Goal: Information Seeking & Learning: Learn about a topic

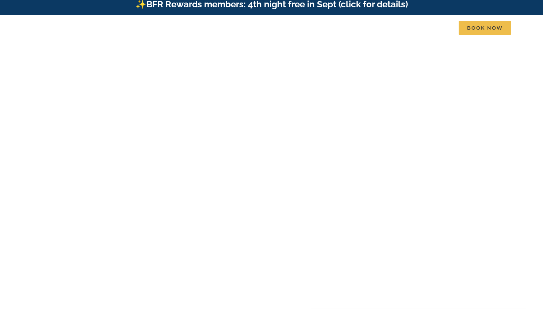
scroll to position [4, 0]
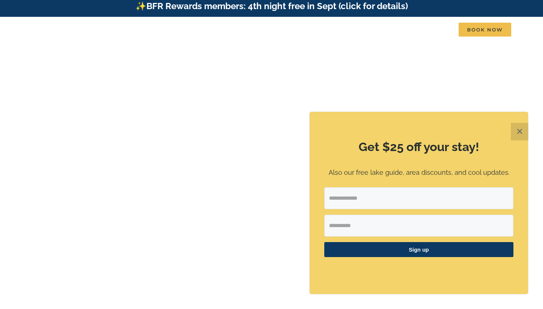
click at [520, 134] on button "✕" at bounding box center [520, 132] width 18 height 18
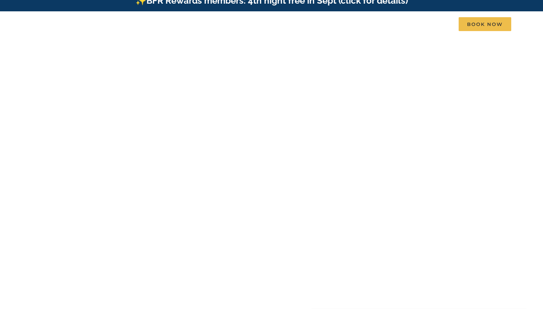
scroll to position [0, 0]
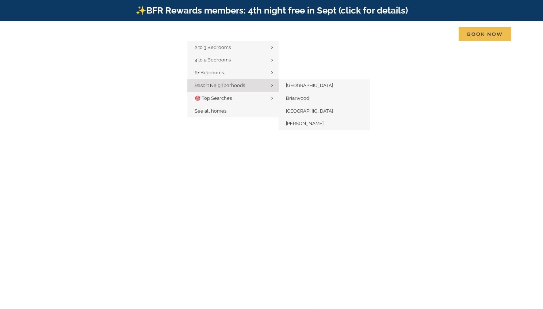
click at [227, 85] on span "Resort Neighborhoods" at bounding box center [220, 85] width 50 height 5
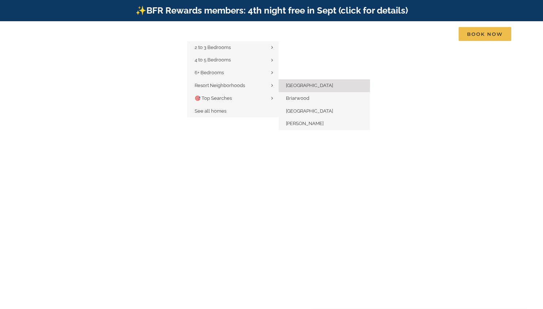
click at [296, 83] on span "[GEOGRAPHIC_DATA]" at bounding box center [309, 85] width 47 height 5
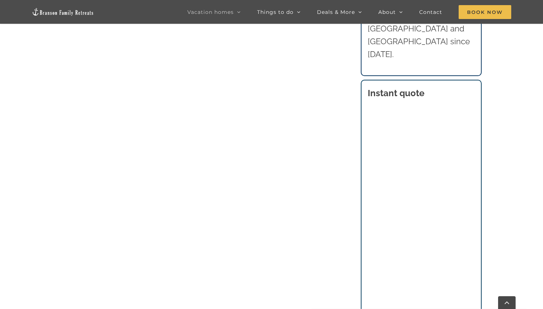
scroll to position [454, 0]
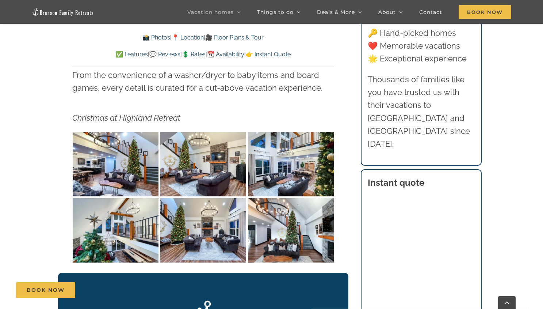
scroll to position [1313, 0]
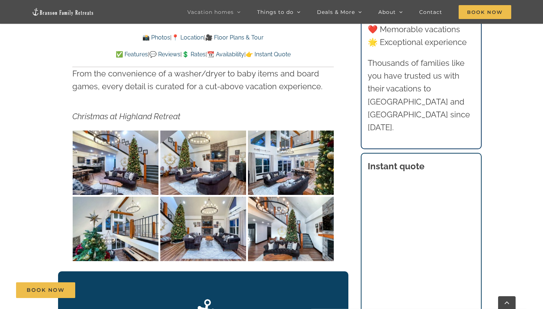
click at [109, 156] on img "Highland Retreat vacation home rental Table Rock Lake Missouri-1127" at bounding box center [116, 162] width 86 height 64
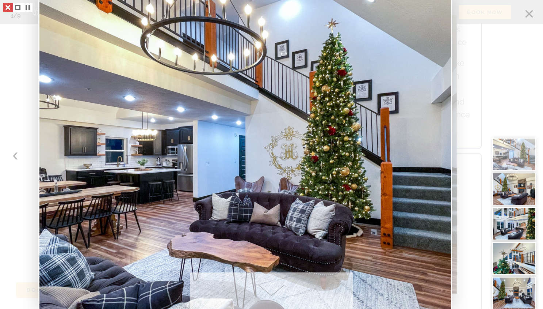
click at [7, 9] on link at bounding box center [8, 7] width 10 height 9
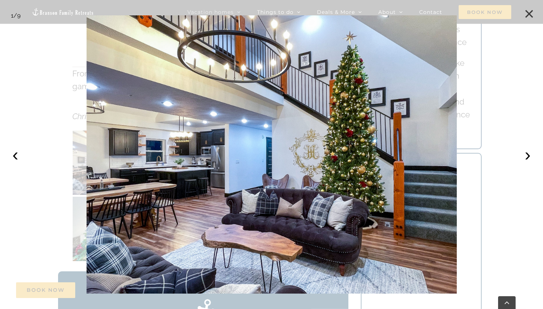
click at [527, 13] on button "×" at bounding box center [529, 14] width 16 height 16
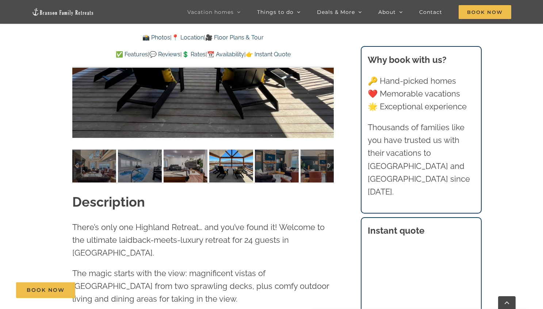
scroll to position [626, 0]
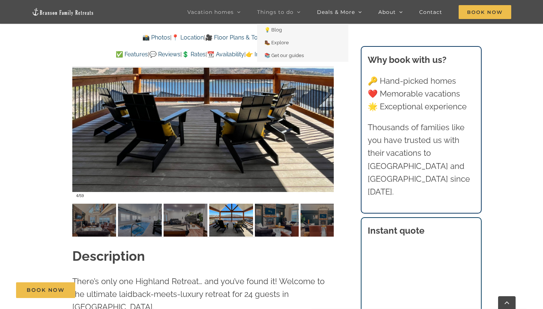
click at [282, 15] on span "Things to do" at bounding box center [275, 11] width 37 height 5
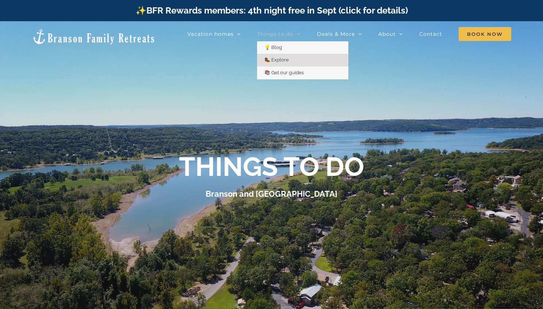
click at [279, 58] on span "🥾 Explore" at bounding box center [276, 59] width 24 height 5
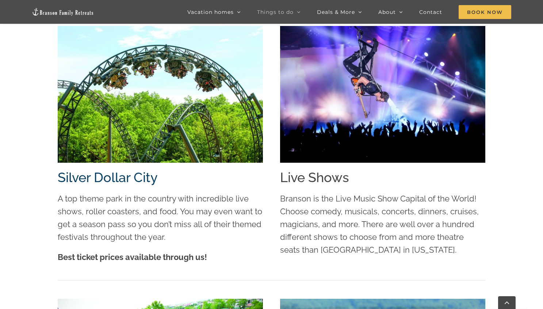
scroll to position [876, 0]
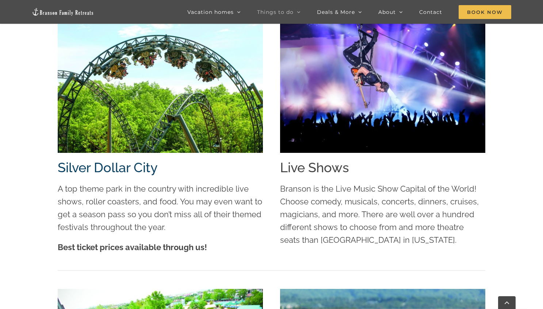
click at [202, 131] on img at bounding box center [160, 84] width 205 height 137
click at [320, 136] on img at bounding box center [382, 84] width 205 height 137
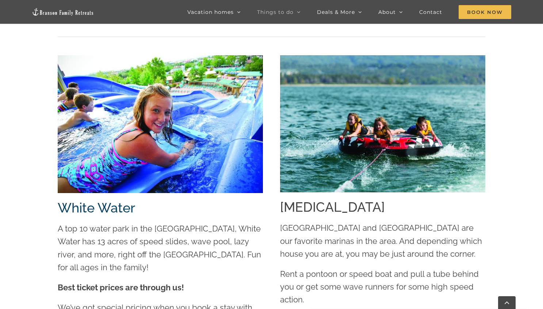
scroll to position [1117, 0]
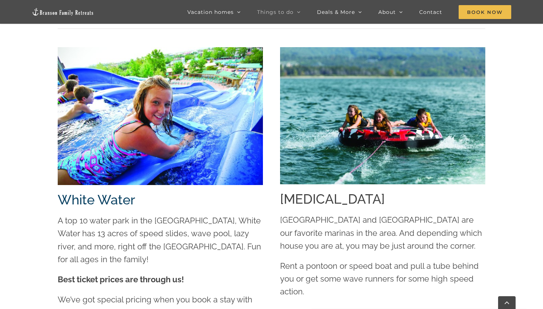
click at [226, 134] on img at bounding box center [160, 115] width 205 height 137
click at [166, 271] on div "A top 10 water park in the United States, White Water has 13 acres of speed sli…" at bounding box center [160, 270] width 205 height 112
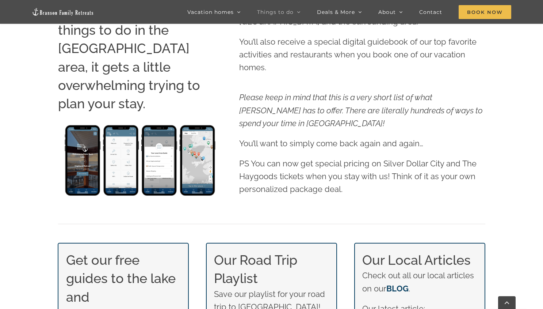
scroll to position [301, 0]
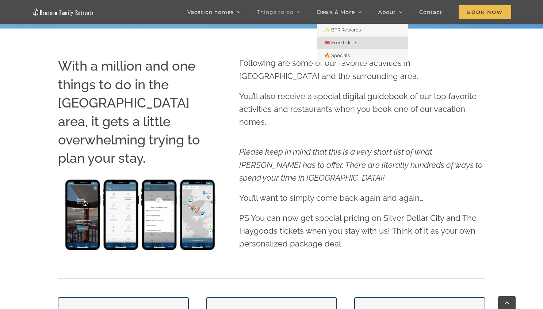
click at [347, 42] on span "🎟️ Free tickets" at bounding box center [340, 42] width 33 height 5
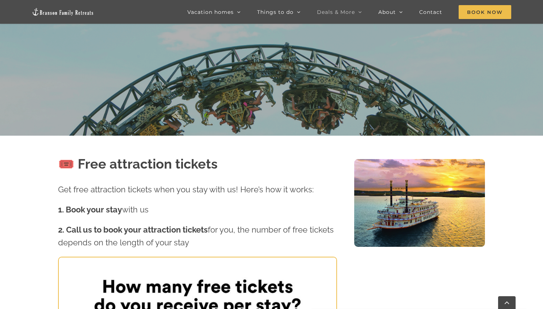
scroll to position [118, 0]
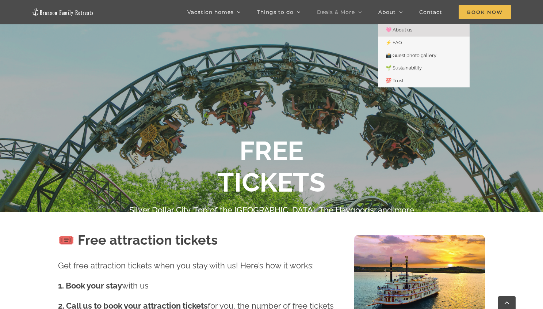
click at [401, 27] on span "🩷 About us" at bounding box center [399, 29] width 27 height 5
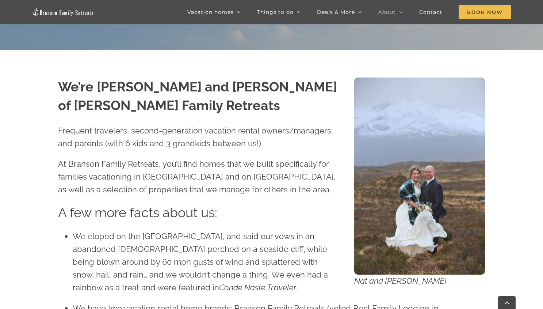
scroll to position [284, 0]
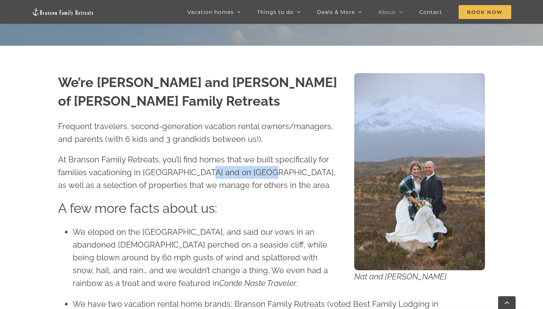
drag, startPoint x: 201, startPoint y: 172, endPoint x: 262, endPoint y: 173, distance: 60.6
click at [262, 173] on span "At Branson Family Retreats, you’ll find homes that we built specifically for fa…" at bounding box center [197, 172] width 278 height 35
copy span "Table [GEOGRAPHIC_DATA]"
